Goal: Task Accomplishment & Management: Use online tool/utility

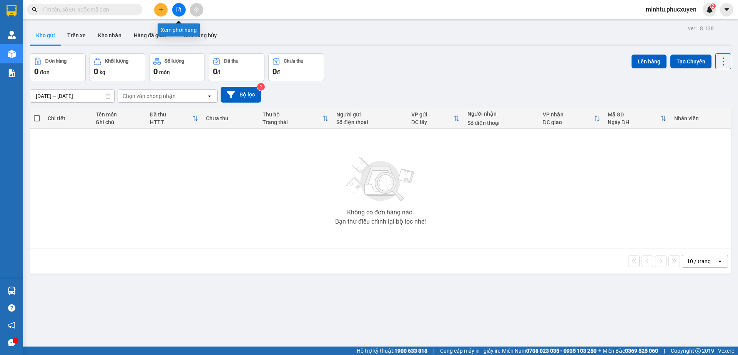
click at [177, 8] on icon "file-add" at bounding box center [179, 9] width 4 height 5
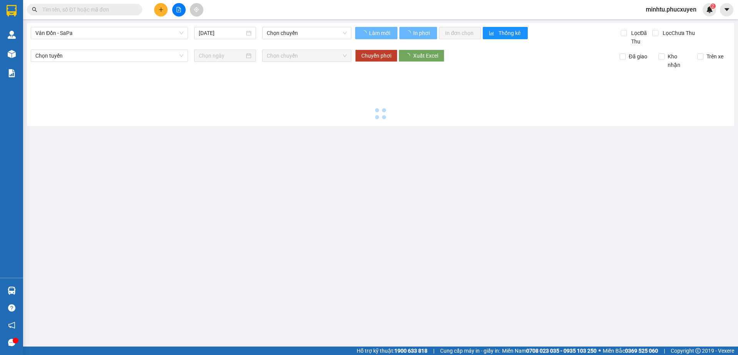
type input "[DATE]"
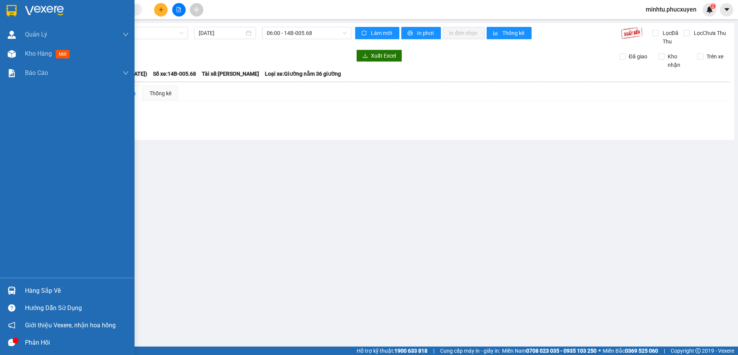
click at [17, 289] on div at bounding box center [11, 290] width 13 height 13
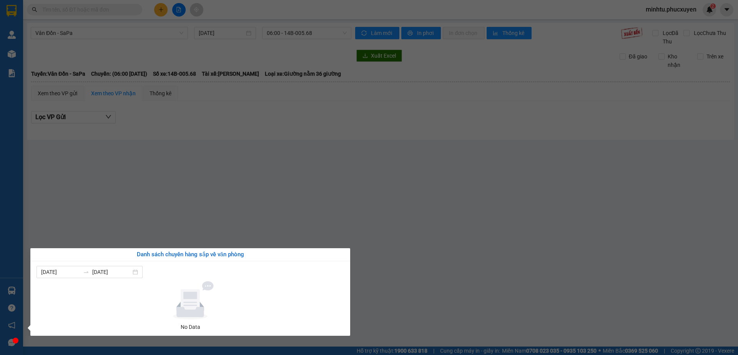
click at [103, 242] on section "Kết quả tìm kiếm ( 0 ) Bộ lọc No Data minhtu.phucxuyen 2 [PERSON_NAME] lý giao …" at bounding box center [369, 177] width 738 height 355
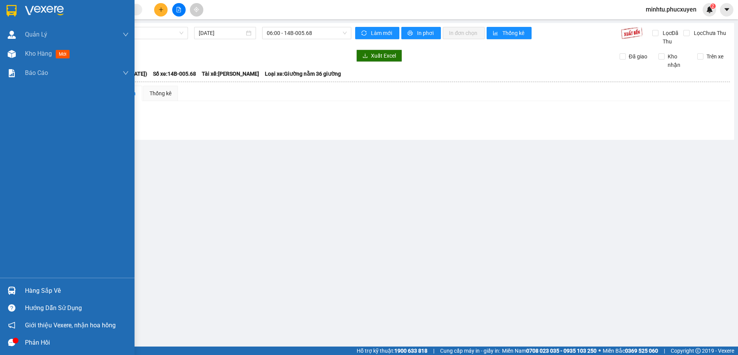
click at [11, 344] on icon "message" at bounding box center [11, 342] width 7 height 7
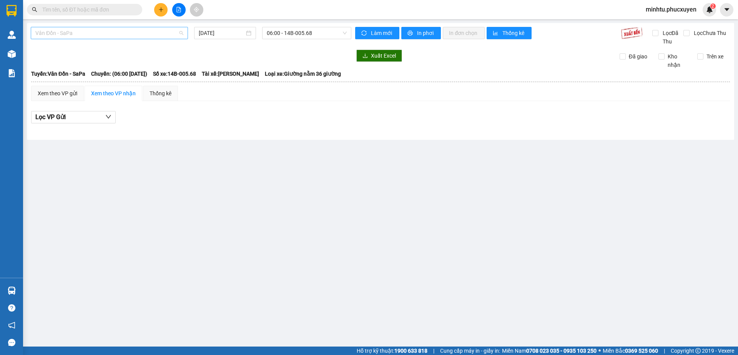
click at [86, 29] on span "Vân Đồn - SaPa" at bounding box center [109, 33] width 148 height 12
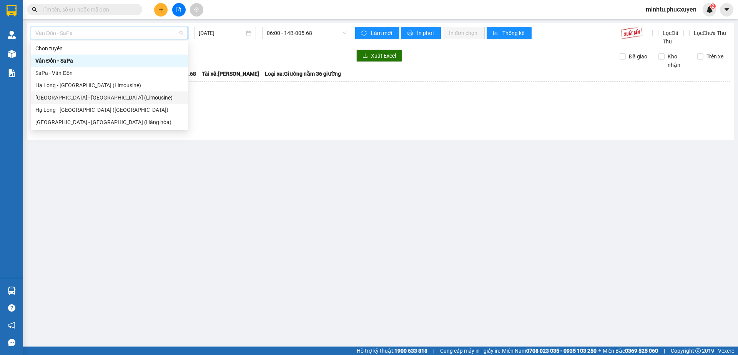
click at [91, 99] on div "[GEOGRAPHIC_DATA] - [GEOGRAPHIC_DATA] (Limousine)" at bounding box center [109, 97] width 148 height 8
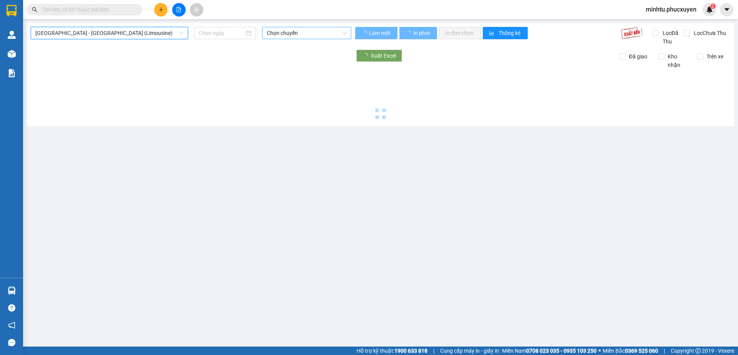
type input "[DATE]"
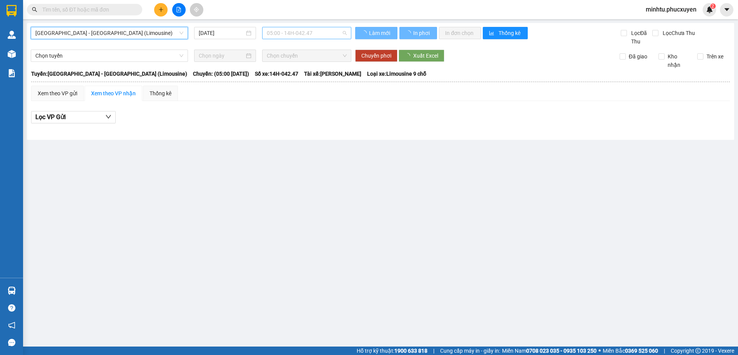
click at [277, 35] on span "05:00 - 14H-042.47" at bounding box center [307, 33] width 80 height 12
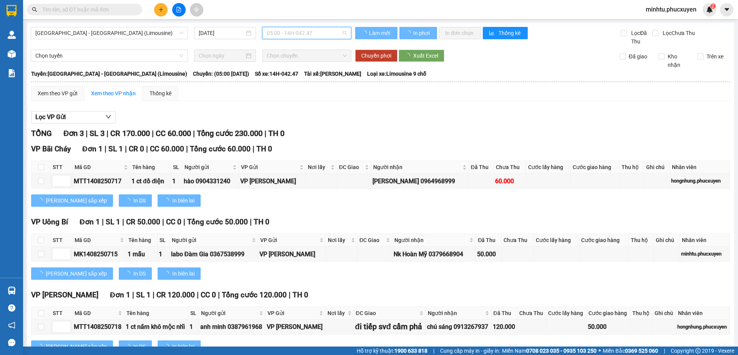
click at [283, 60] on div "05:00 - 14H-042.47" at bounding box center [297, 60] width 60 height 8
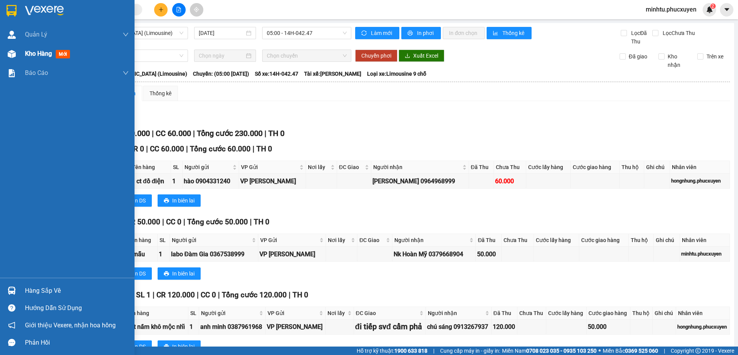
click at [9, 49] on div at bounding box center [11, 53] width 13 height 13
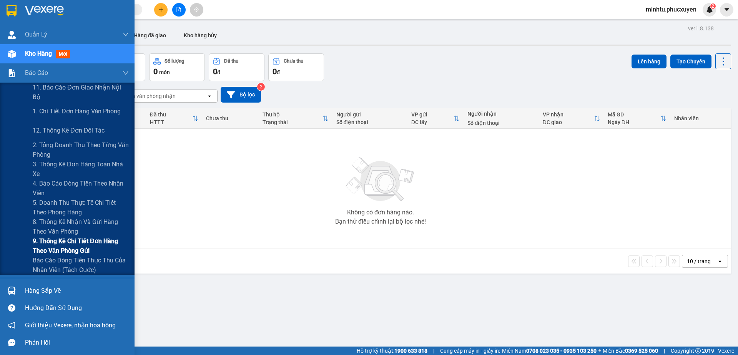
click at [68, 251] on span "9. Thống kê chi tiết đơn hàng theo văn phòng gửi" at bounding box center [81, 245] width 96 height 19
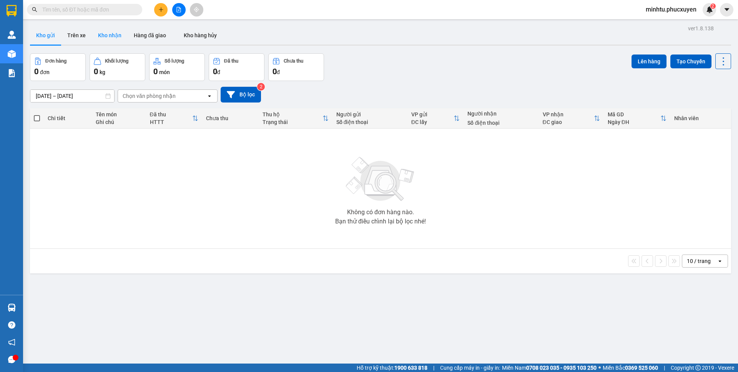
click at [105, 30] on button "Kho nhận" at bounding box center [110, 35] width 36 height 18
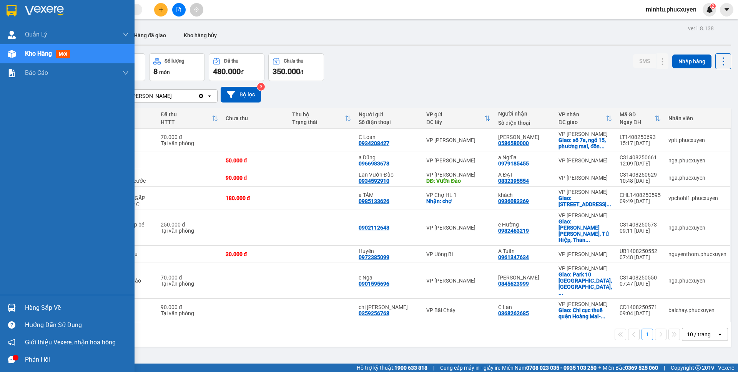
click at [19, 306] on div "Hàng sắp về" at bounding box center [67, 307] width 135 height 17
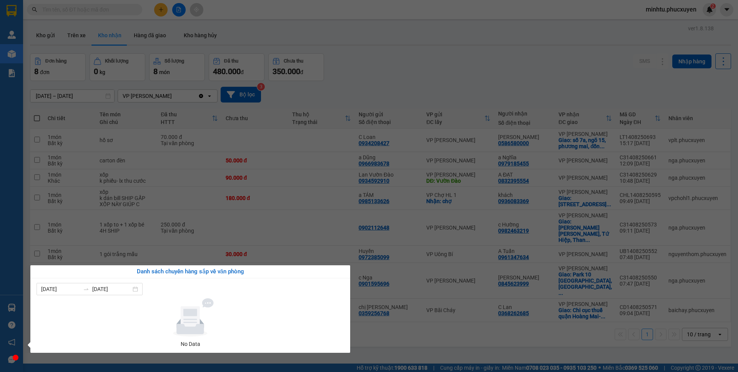
click at [223, 196] on section "Kết quả tìm kiếm ( 0 ) Bộ lọc No Data minhtu.phucxuyen 2 Quản Lý Quản lý giao n…" at bounding box center [369, 186] width 738 height 372
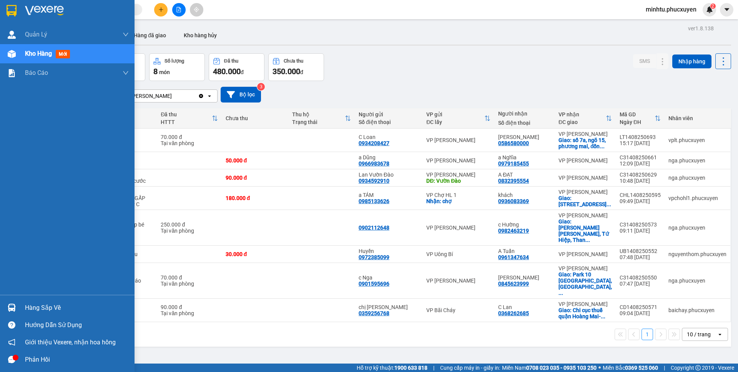
click at [34, 307] on div "Hàng sắp về" at bounding box center [77, 308] width 104 height 12
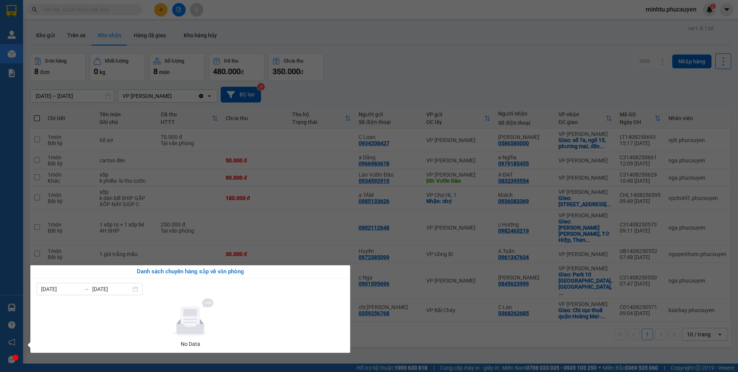
click at [209, 181] on section "Kết quả tìm kiếm ( 0 ) Bộ lọc No Data minhtu.phucxuyen 2 Quản Lý Quản lý giao n…" at bounding box center [369, 186] width 738 height 372
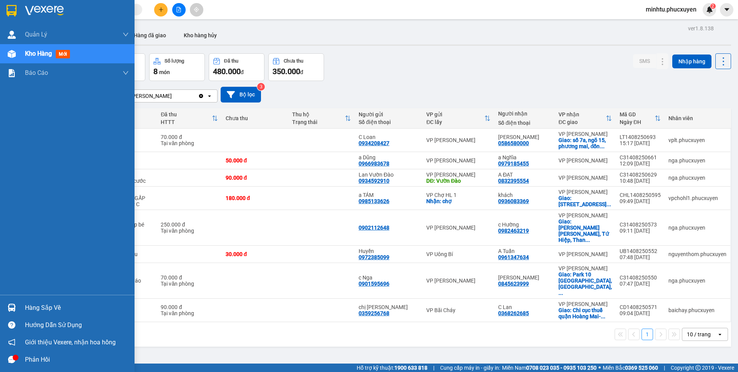
drag, startPoint x: 18, startPoint y: 307, endPoint x: 23, endPoint y: 306, distance: 5.1
click at [19, 307] on div "Hàng sắp về" at bounding box center [67, 307] width 135 height 17
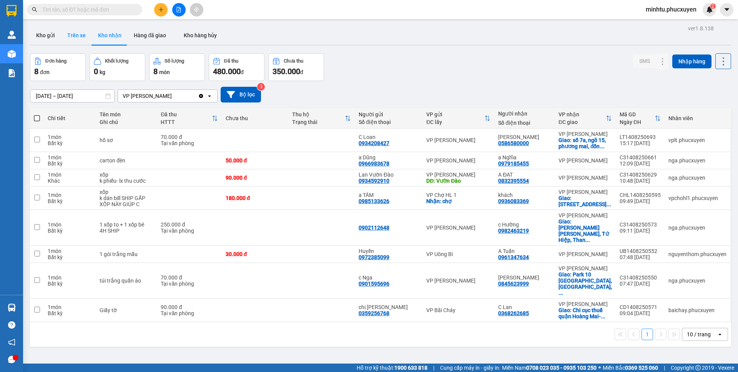
drag, startPoint x: 64, startPoint y: 47, endPoint x: 64, endPoint y: 43, distance: 3.9
click at [64, 45] on section "Kết quả tìm kiếm ( 0 ) Bộ lọc No Data minhtu.phucxuyen 2 Quản Lý Quản lý giao n…" at bounding box center [369, 186] width 738 height 372
click at [58, 37] on button "Kho gửi" at bounding box center [45, 35] width 31 height 18
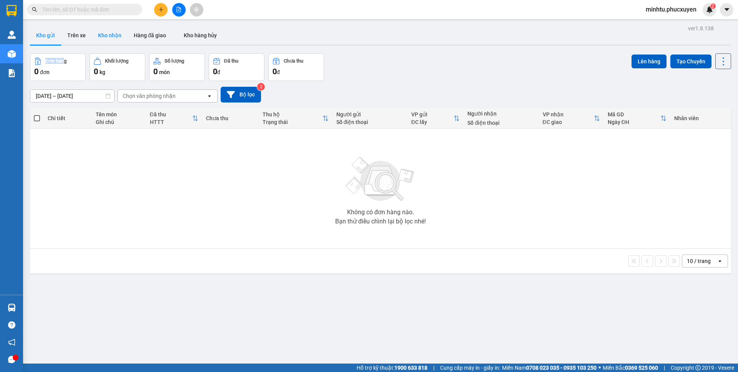
click at [100, 39] on button "Kho nhận" at bounding box center [110, 35] width 36 height 18
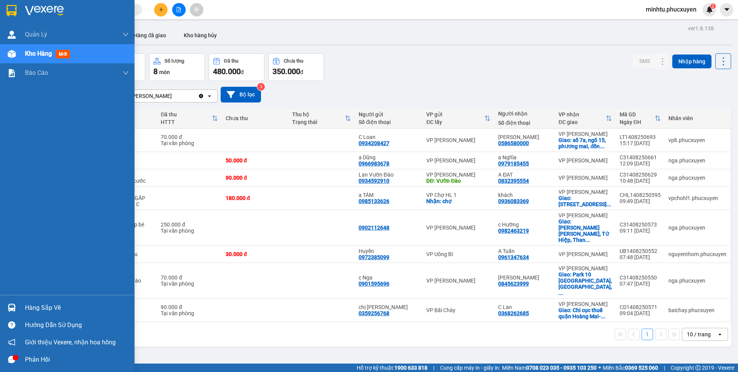
click at [23, 307] on div "Hàng sắp về" at bounding box center [67, 307] width 135 height 17
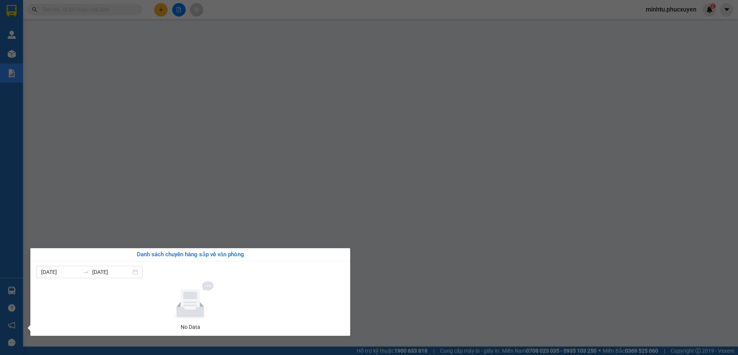
click at [10, 54] on div "Quản Lý Quản lý giao nhận mới Quản lý kiểm kho Kho hàng mới Báo cáo 11. Báo cáo…" at bounding box center [11, 177] width 23 height 355
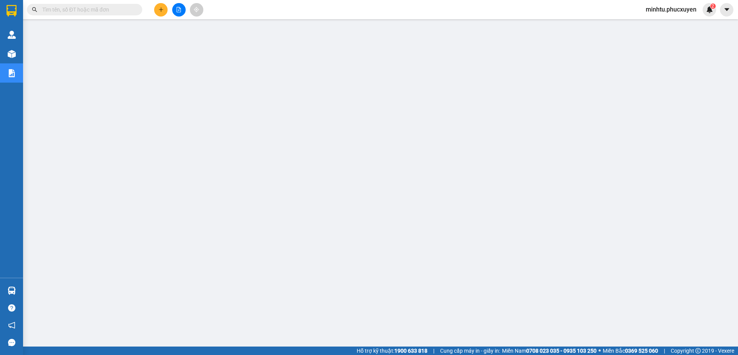
click at [178, 14] on button at bounding box center [178, 9] width 13 height 13
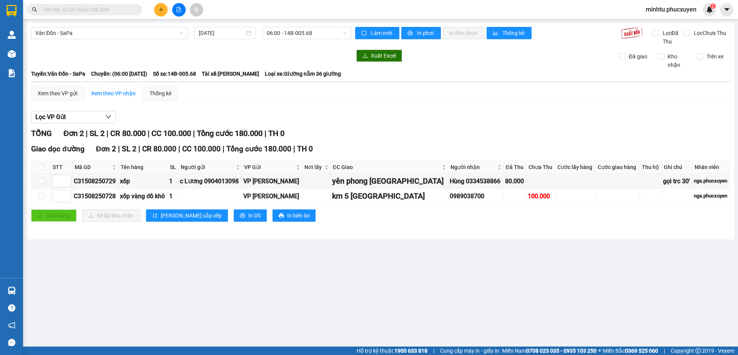
click at [565, 125] on div "Lọc VP Gửi TỔNG Đơn 2 | SL 2 | CR 80.000 | CC 100.000 | Tổng cước 180.000 | TH…" at bounding box center [380, 169] width 699 height 124
click at [602, 121] on div "Lọc VP Gửi" at bounding box center [380, 117] width 699 height 13
click at [488, 66] on div "Xuất Excel Đã giao Kho nhận Trên xe" at bounding box center [380, 60] width 699 height 20
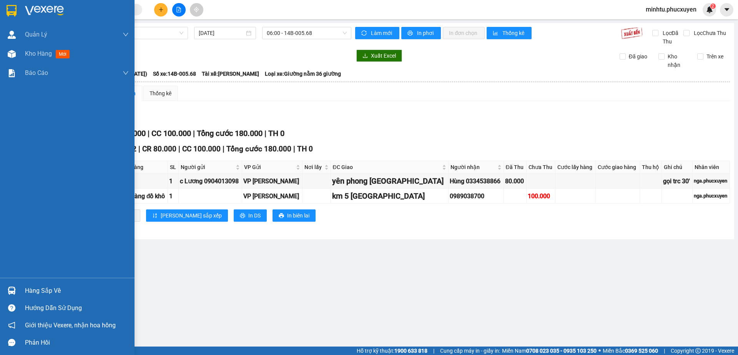
click at [13, 289] on img at bounding box center [12, 291] width 8 height 8
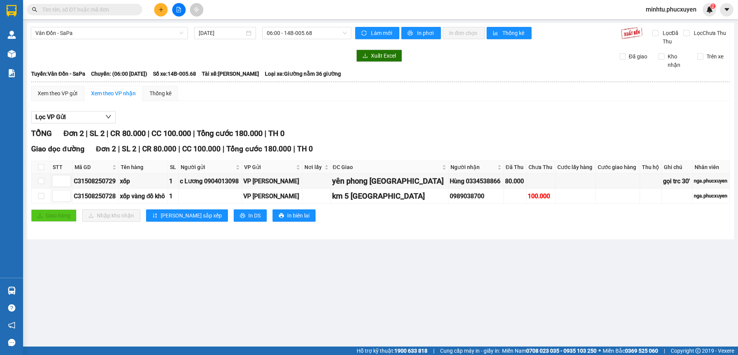
click at [267, 97] on section "Kết quả tìm kiếm ( 0 ) Bộ lọc No Data minhtu.phucxuyen 2 Quản Lý Quản lý giao n…" at bounding box center [369, 177] width 738 height 355
click at [161, 12] on button at bounding box center [160, 9] width 13 height 13
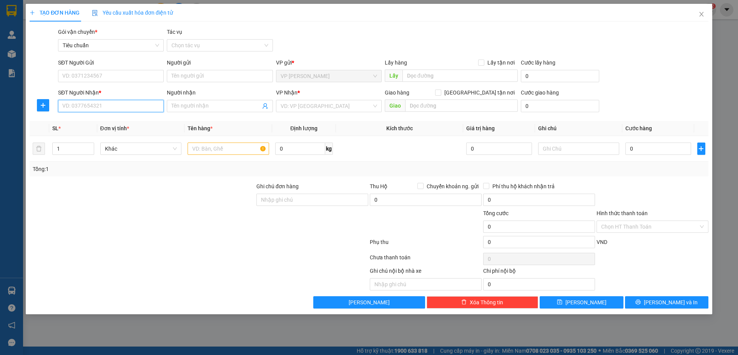
click at [129, 108] on input "SĐT Người Nhận *" at bounding box center [111, 106] width 106 height 12
click at [201, 100] on span at bounding box center [220, 106] width 106 height 12
type input "hoa hana"
click at [205, 122] on th "Tên hàng *" at bounding box center [228, 128] width 88 height 15
click at [203, 107] on input "hoa hana" at bounding box center [215, 106] width 89 height 8
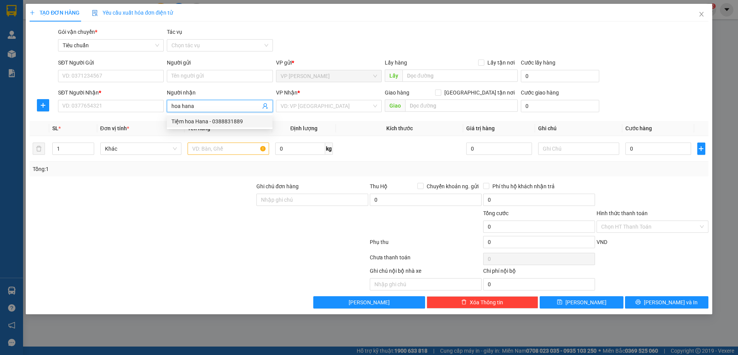
click at [216, 119] on div "Tiệm hoa Hana - 0388831889" at bounding box center [219, 121] width 96 height 8
type input "0388831889"
type input "Tiệm hoa Hana"
click at [101, 110] on input "0388831889" at bounding box center [111, 106] width 106 height 12
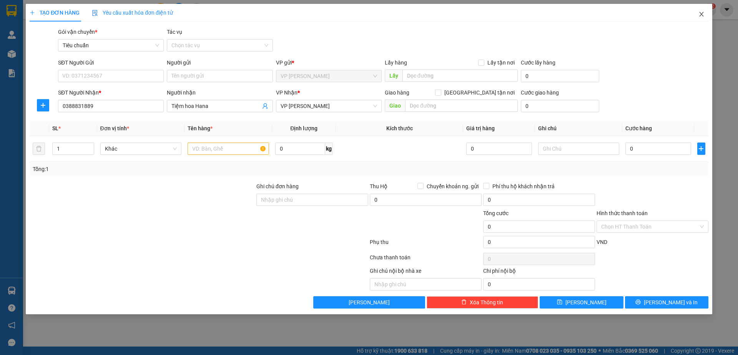
click at [699, 12] on icon "close" at bounding box center [701, 14] width 6 height 6
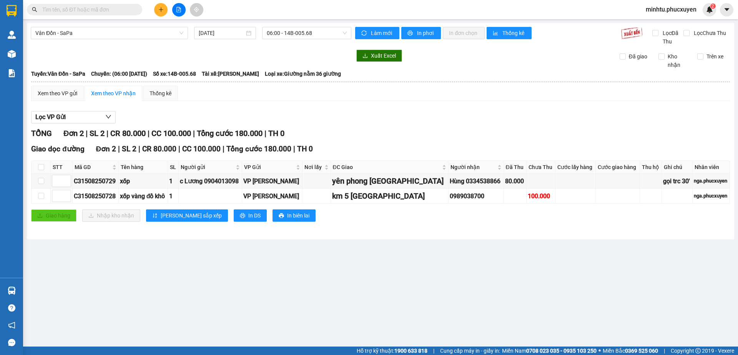
click at [116, 8] on input "text" at bounding box center [87, 9] width 91 height 8
paste input "0388831889"
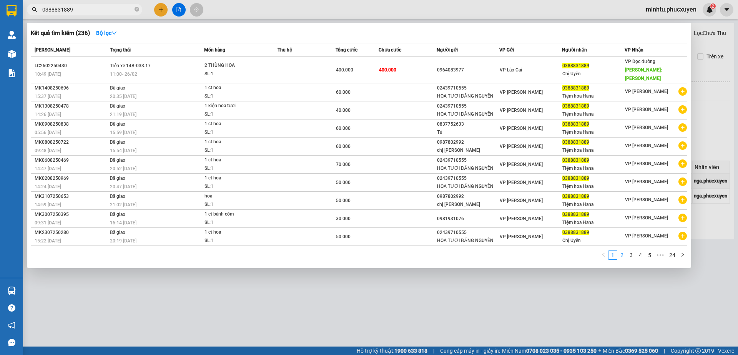
type input "0388831889"
click at [624, 251] on link "2" at bounding box center [622, 255] width 8 height 8
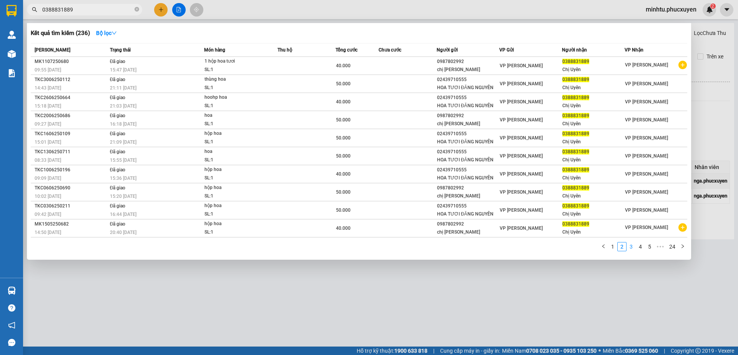
click at [631, 249] on link "3" at bounding box center [631, 246] width 8 height 8
click at [636, 249] on li "4" at bounding box center [640, 246] width 9 height 9
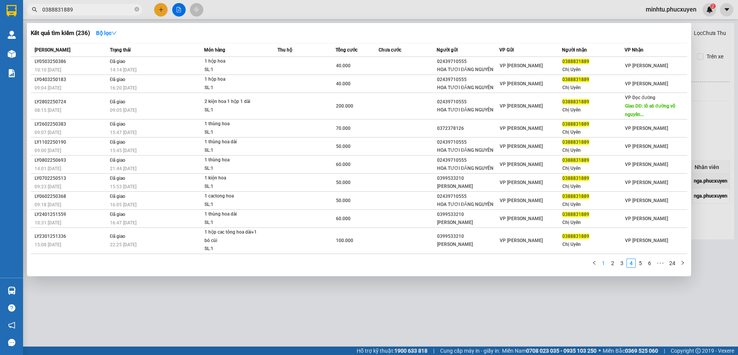
click at [606, 267] on link "1" at bounding box center [603, 263] width 8 height 8
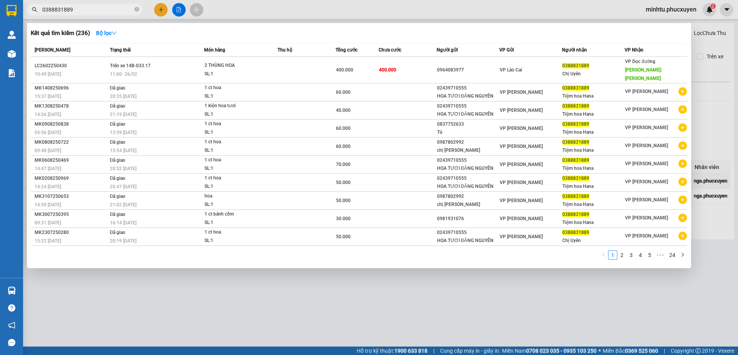
click at [710, 78] on div at bounding box center [369, 177] width 738 height 355
